Goal: Use online tool/utility: Use online tool/utility

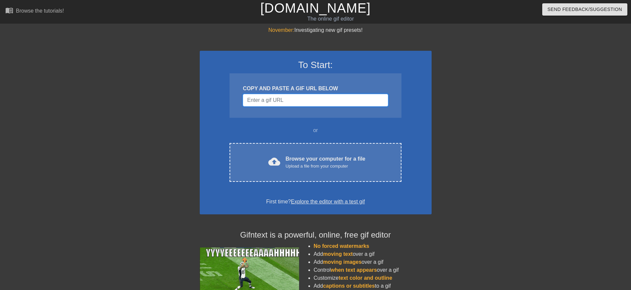
paste input "[URL][DOMAIN_NAME][PERSON_NAME]"
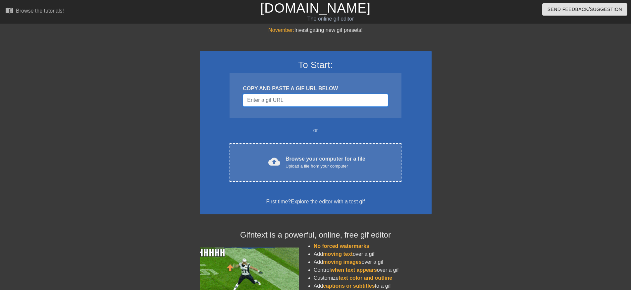
type input "[URL][DOMAIN_NAME][PERSON_NAME]"
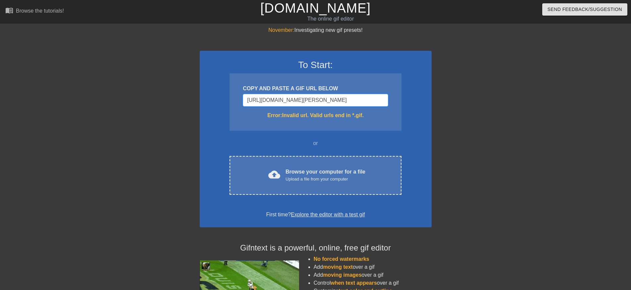
click at [329, 101] on input "[URL][DOMAIN_NAME][PERSON_NAME]" at bounding box center [315, 100] width 145 height 13
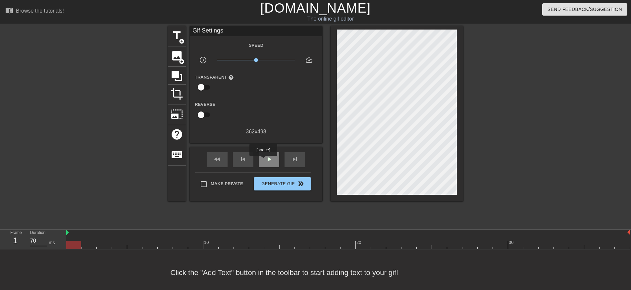
click at [264, 160] on div "play_arrow" at bounding box center [269, 159] width 21 height 15
click at [268, 158] on span "pause" at bounding box center [269, 159] width 8 height 8
click at [268, 158] on span "play_arrow" at bounding box center [269, 159] width 8 height 8
click at [268, 158] on span "pause" at bounding box center [269, 159] width 8 height 8
click at [268, 158] on span "play_arrow" at bounding box center [269, 159] width 8 height 8
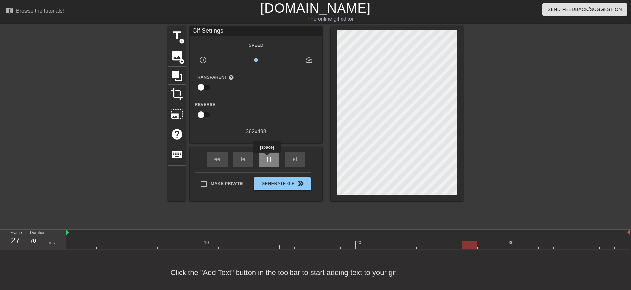
click at [268, 158] on span "pause" at bounding box center [269, 159] width 8 height 8
drag, startPoint x: 518, startPoint y: 247, endPoint x: 457, endPoint y: 246, distance: 60.7
click at [457, 246] on div at bounding box center [454, 245] width 15 height 8
click at [178, 54] on span "image" at bounding box center [177, 55] width 13 height 13
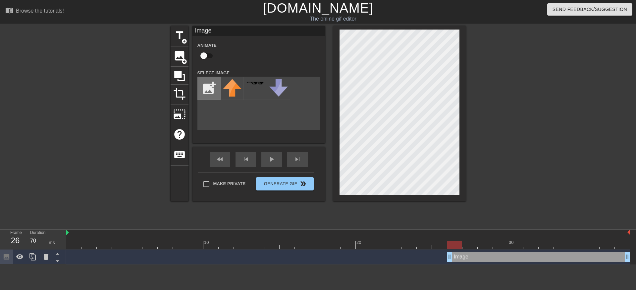
click at [215, 87] on input "file" at bounding box center [209, 88] width 23 height 23
type input "C:\fakepath\647680_200w.jpg"
click at [233, 94] on img at bounding box center [232, 92] width 19 height 26
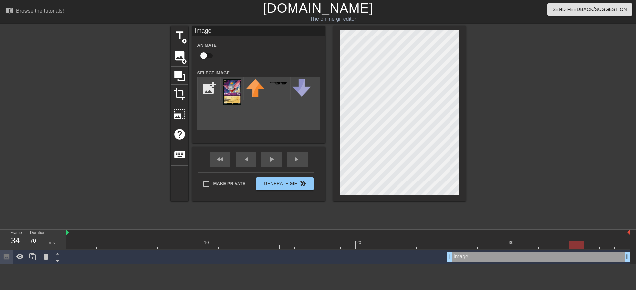
drag, startPoint x: 454, startPoint y: 246, endPoint x: 581, endPoint y: 247, distance: 126.6
click at [581, 247] on div at bounding box center [576, 245] width 15 height 8
drag, startPoint x: 627, startPoint y: 258, endPoint x: 577, endPoint y: 257, distance: 50.7
click at [578, 248] on div at bounding box center [576, 245] width 15 height 8
drag, startPoint x: 630, startPoint y: 232, endPoint x: 556, endPoint y: 231, distance: 73.9
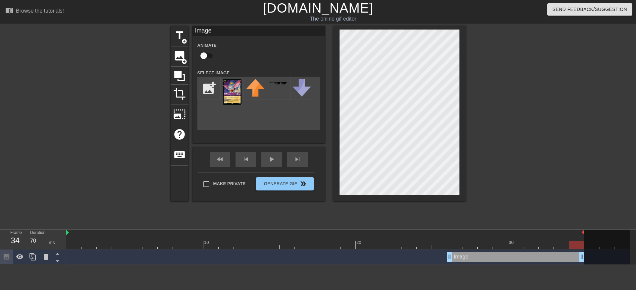
click at [585, 234] on div "10 20 30" at bounding box center [348, 239] width 564 height 20
click at [272, 159] on span "play_arrow" at bounding box center [272, 159] width 8 height 8
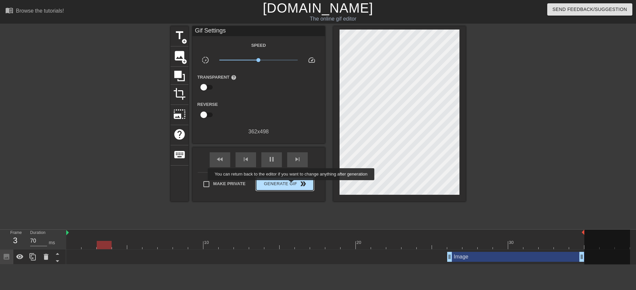
click at [296, 185] on span "Generate Gif double_arrow" at bounding box center [285, 184] width 52 height 8
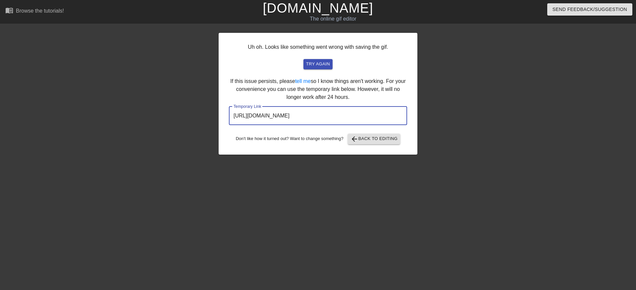
drag, startPoint x: 379, startPoint y: 114, endPoint x: 214, endPoint y: 108, distance: 164.8
click at [214, 108] on div "Uh oh. Looks like something went wrong with saving the gif. try again If this i…" at bounding box center [318, 125] width 636 height 199
